Goal: Find specific page/section

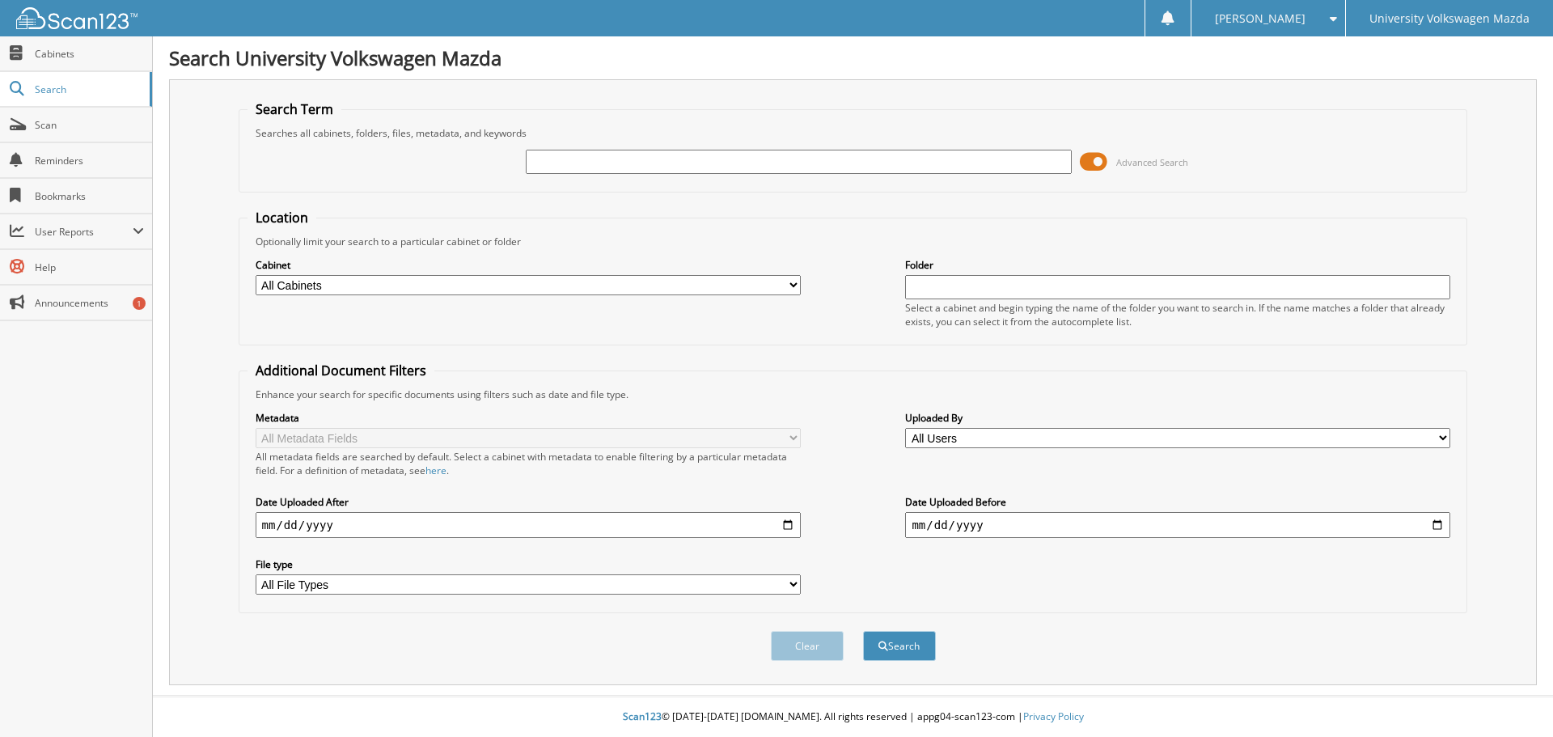
click at [549, 150] on input "text" at bounding box center [798, 162] width 545 height 24
type input "[PERSON_NAME]"
click at [863, 631] on button "Search" at bounding box center [899, 646] width 73 height 30
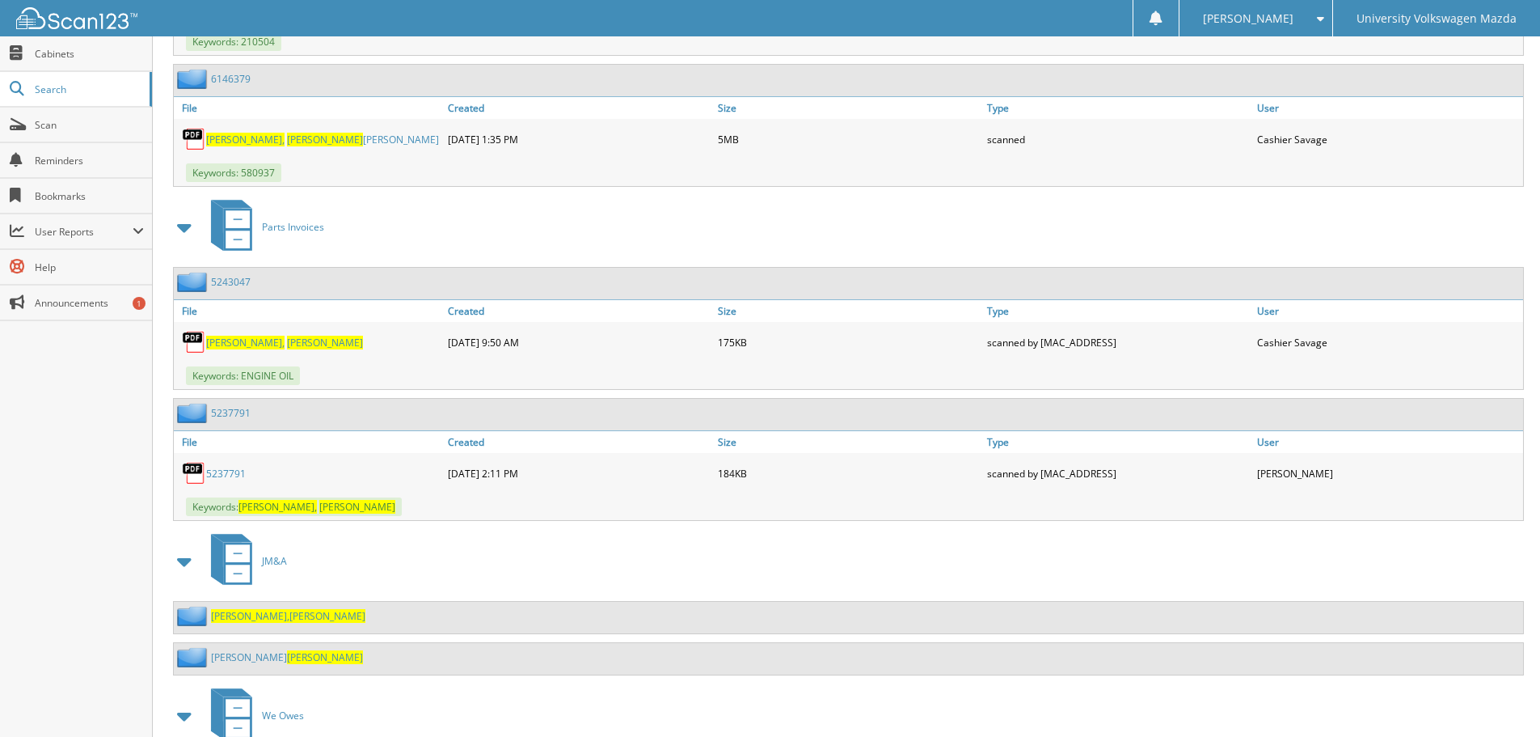
scroll to position [3117, 0]
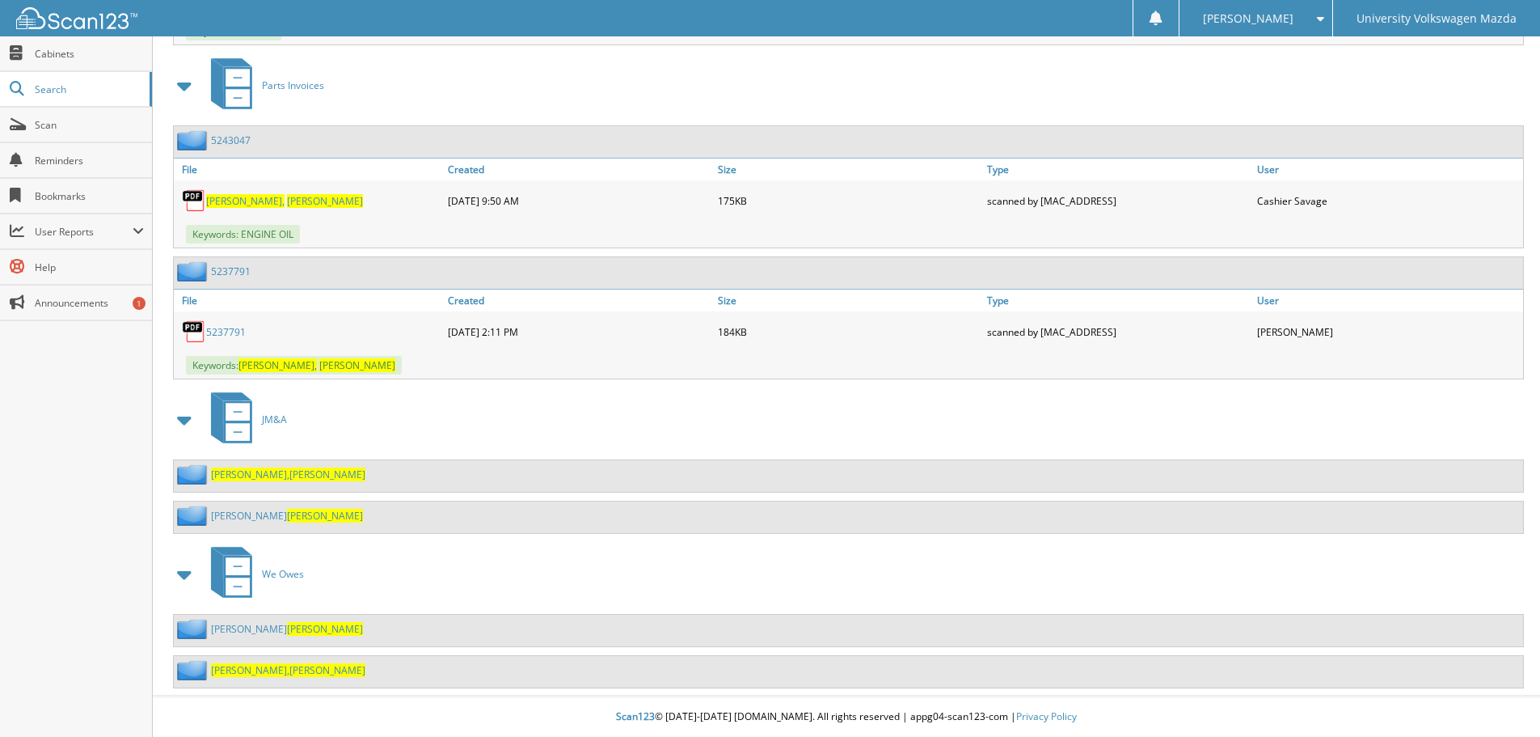
click at [289, 476] on span "[PERSON_NAME]" at bounding box center [327, 474] width 76 height 14
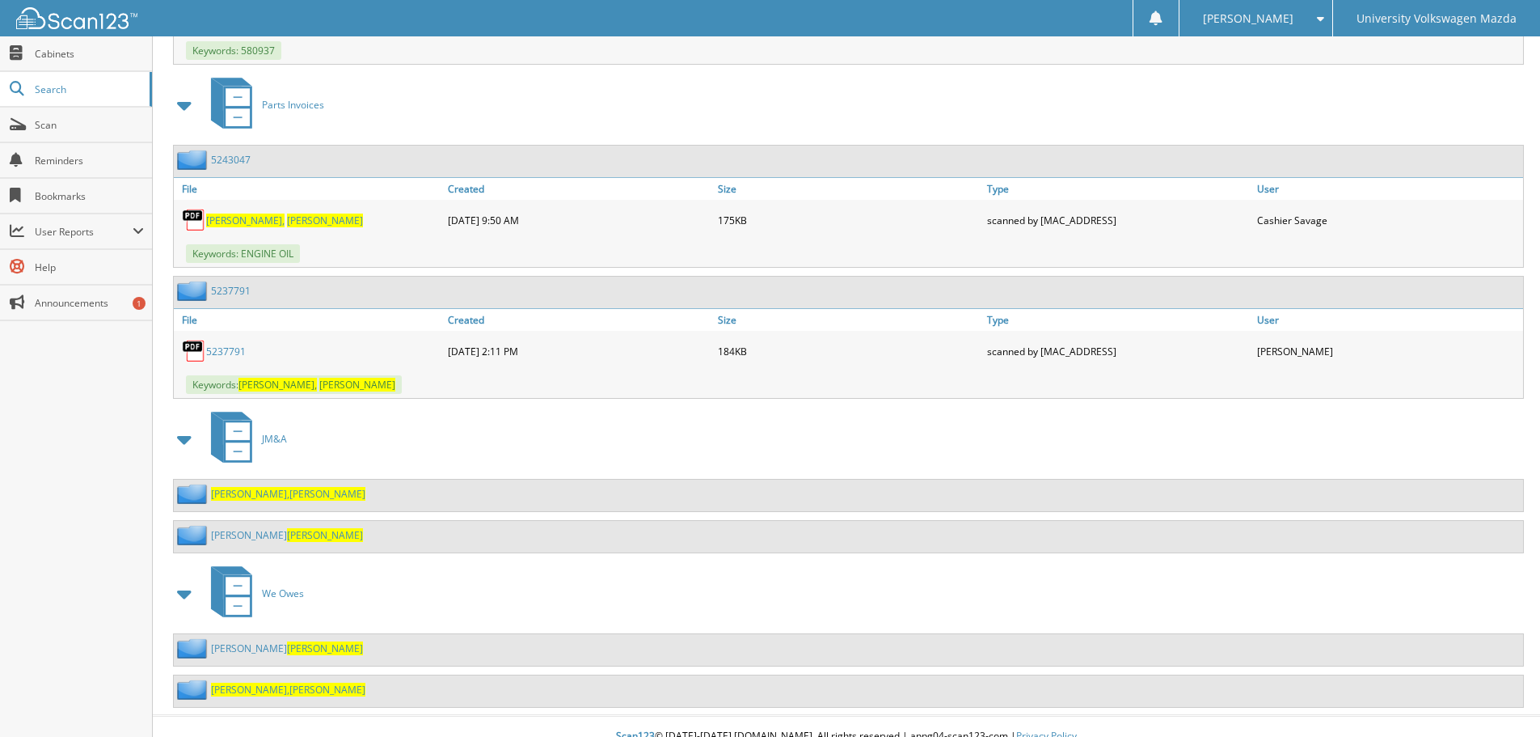
scroll to position [3117, 0]
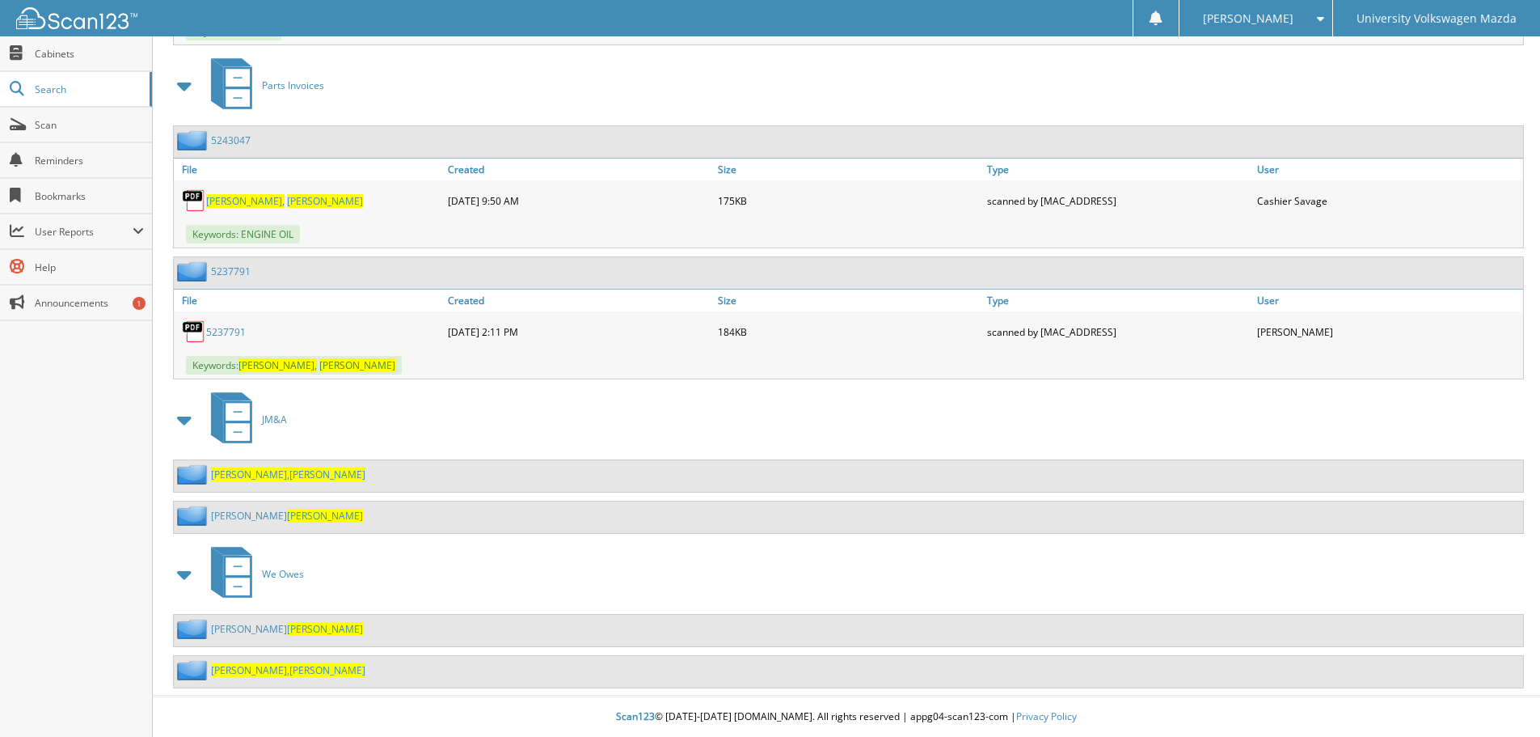
click at [252, 513] on link "MORALES PORFIRIO" at bounding box center [287, 516] width 152 height 14
